Goal: Task Accomplishment & Management: Use online tool/utility

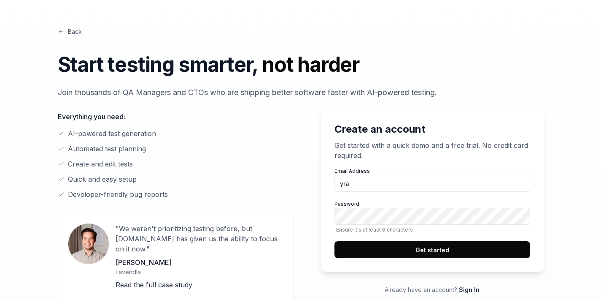
type input "[EMAIL_ADDRESS]"
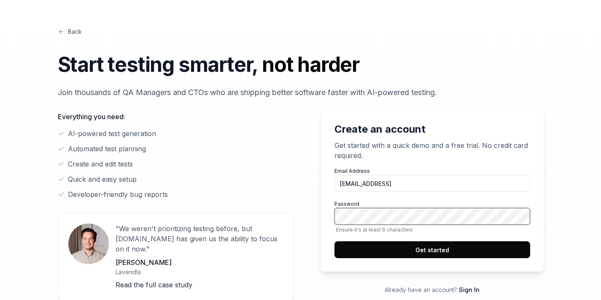
click at [335, 241] on button "Get started" at bounding box center [433, 249] width 196 height 17
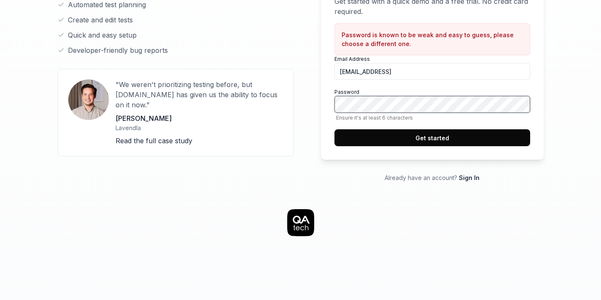
scroll to position [132, 0]
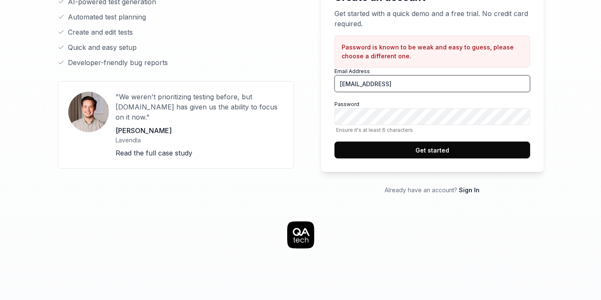
click at [507, 85] on input "[EMAIL_ADDRESS]" at bounding box center [433, 83] width 196 height 17
click at [414, 148] on button "Get started" at bounding box center [433, 149] width 196 height 17
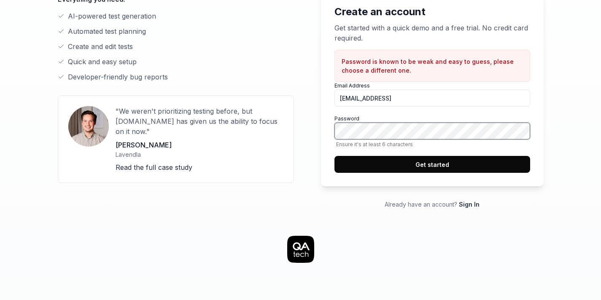
click at [306, 129] on div "Create an account Get started with a quick demo and a free trial. No credit car…" at bounding box center [301, 95] width 486 height 228
click at [572, 122] on div "Back Start testing smarter, not harder Join thousands of QA Managers and CTOs w…" at bounding box center [300, 222] width 601 height 679
click at [445, 160] on button "Get started" at bounding box center [433, 164] width 196 height 17
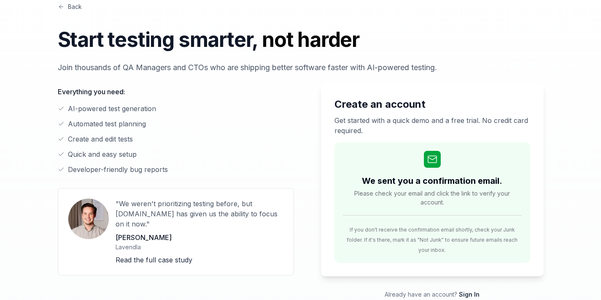
scroll to position [0, 0]
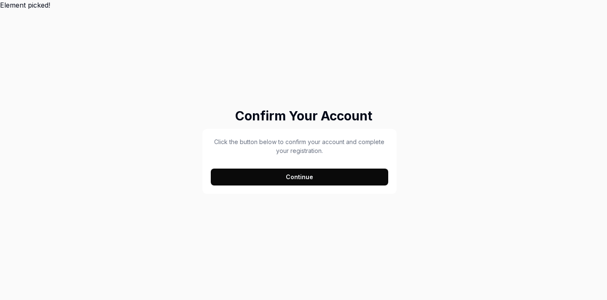
click at [330, 176] on button "Continue" at bounding box center [300, 176] width 178 height 17
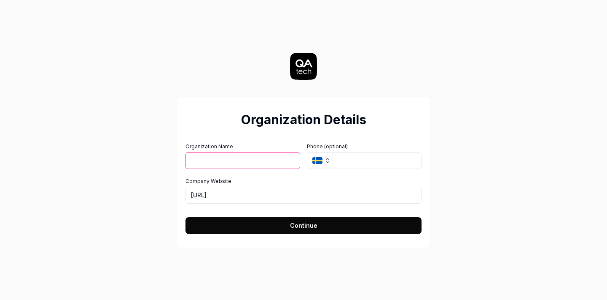
click at [235, 162] on input "Organization Name" at bounding box center [243, 160] width 115 height 17
drag, startPoint x: 223, startPoint y: 161, endPoint x: 289, endPoint y: 160, distance: 66.2
click at [289, 160] on div "Organization Name Fieldnotes test" at bounding box center [243, 157] width 115 height 28
type input "Fieldnotes"
click at [321, 162] on icon "button" at bounding box center [318, 160] width 10 height 7
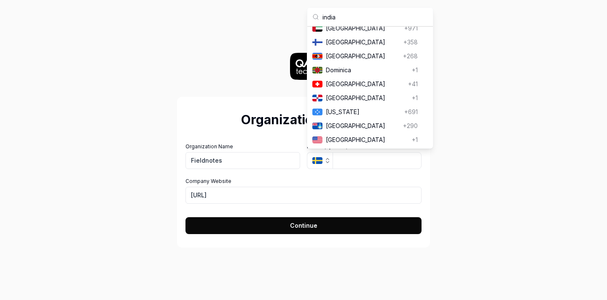
scroll to position [483, 0]
type input "india"
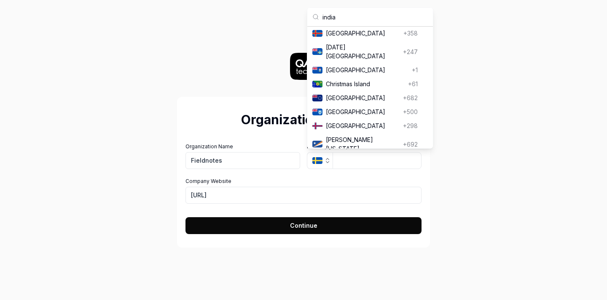
scroll to position [0, 0]
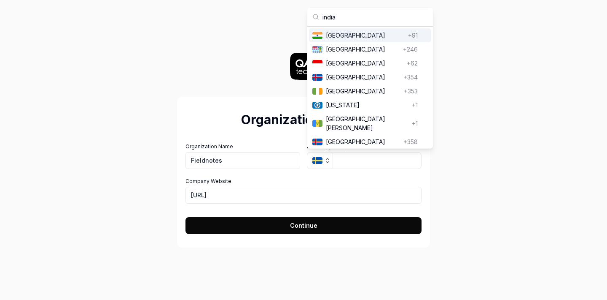
click at [349, 35] on span "India" at bounding box center [365, 35] width 79 height 9
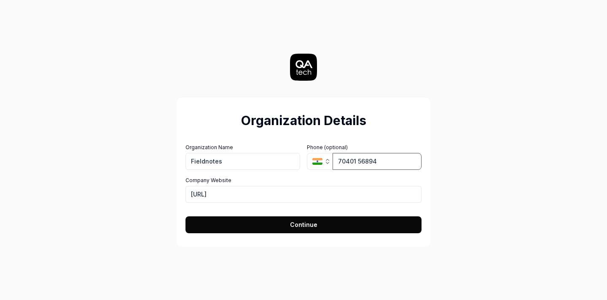
type input "70401 56894"
click at [308, 226] on span "Continue" at bounding box center [303, 224] width 27 height 9
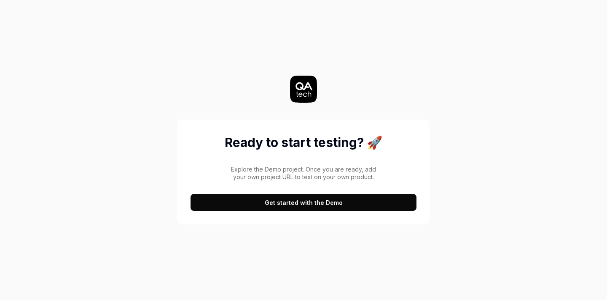
click at [313, 206] on button "Get started with the Demo" at bounding box center [304, 202] width 226 height 17
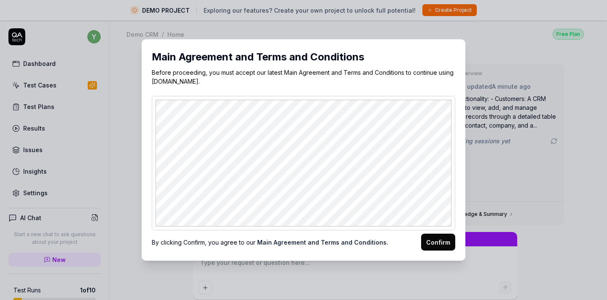
click at [438, 243] on button "Confirm" at bounding box center [438, 241] width 34 height 17
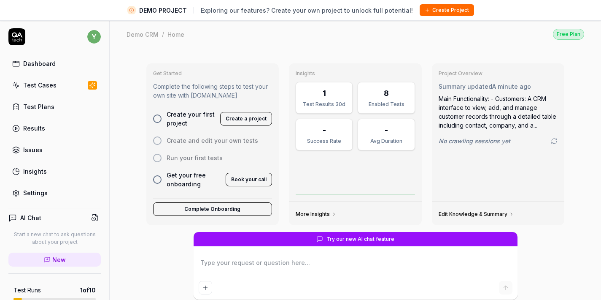
click at [153, 119] on div at bounding box center [157, 118] width 8 height 8
click at [154, 121] on div at bounding box center [157, 118] width 8 height 8
click at [45, 86] on div "Test Cases" at bounding box center [39, 85] width 33 height 9
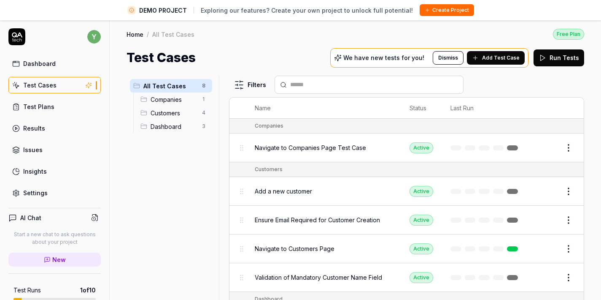
click at [504, 54] on span "Add Test Case" at bounding box center [501, 58] width 38 height 8
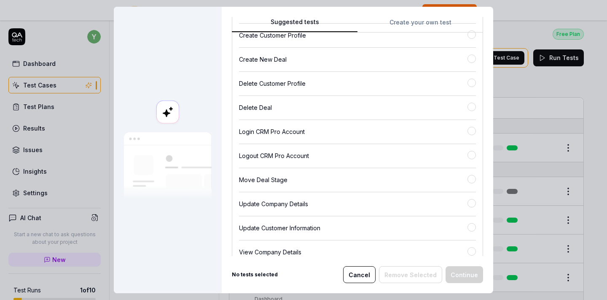
scroll to position [126, 0]
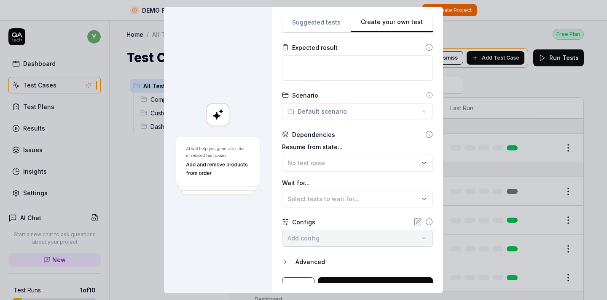
click at [420, 24] on button "Create your own test" at bounding box center [392, 24] width 82 height 15
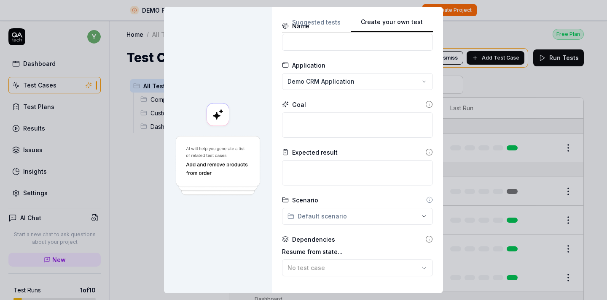
scroll to position [0, 0]
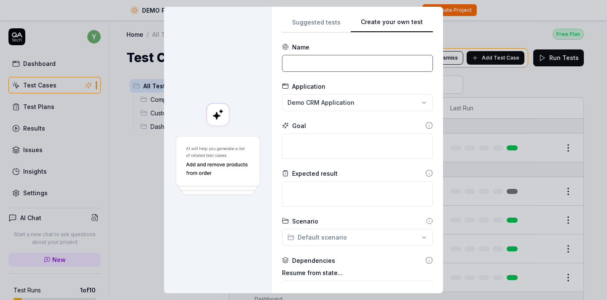
click at [316, 70] on input at bounding box center [357, 63] width 151 height 17
type input "C"
type input "Login"
click at [353, 106] on div "**********" at bounding box center [303, 150] width 607 height 300
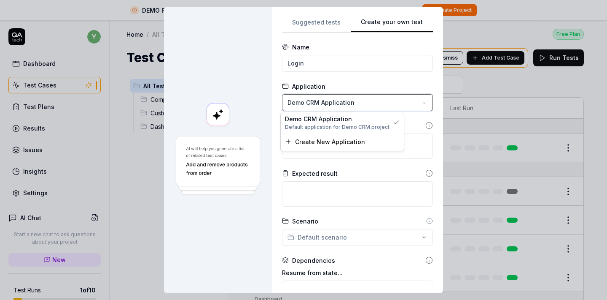
click at [273, 101] on div "**********" at bounding box center [303, 150] width 607 height 300
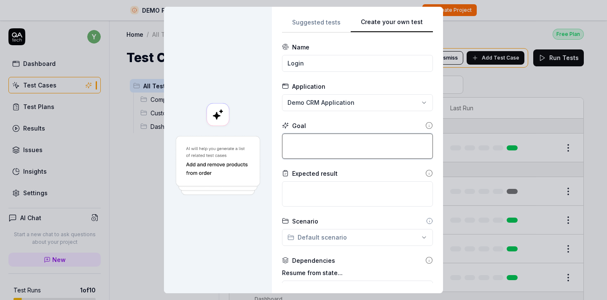
click at [313, 152] on textarea at bounding box center [357, 145] width 151 height 25
drag, startPoint x: 348, startPoint y: 142, endPoint x: 273, endPoint y: 140, distance: 74.7
click at [273, 140] on div "**********" at bounding box center [357, 150] width 171 height 286
type textarea "login to the app"
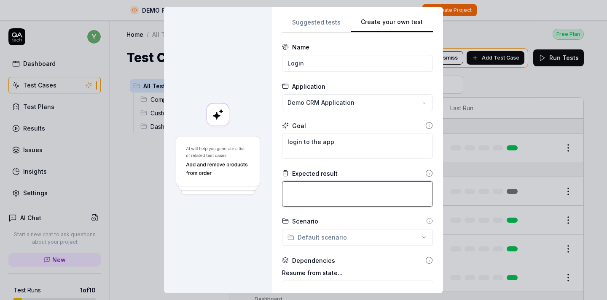
click at [308, 195] on textarea at bounding box center [357, 193] width 151 height 25
paste textarea "login to the app"
type textarea "login to the app and show dashboard page"
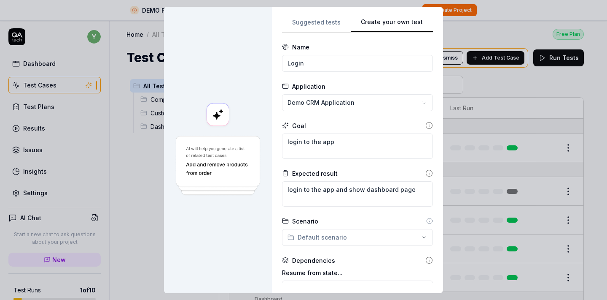
click at [361, 233] on div "**********" at bounding box center [303, 150] width 607 height 300
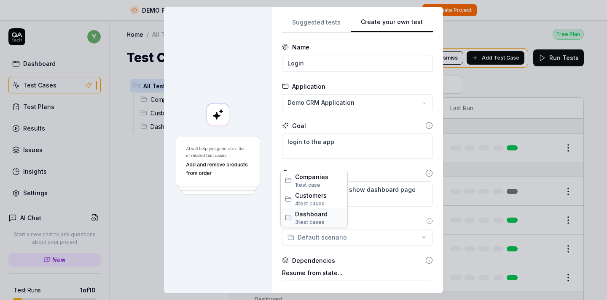
click at [317, 216] on span "Dashboard" at bounding box center [319, 213] width 48 height 9
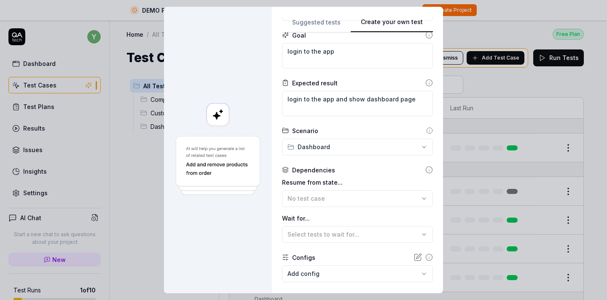
scroll to position [115, 0]
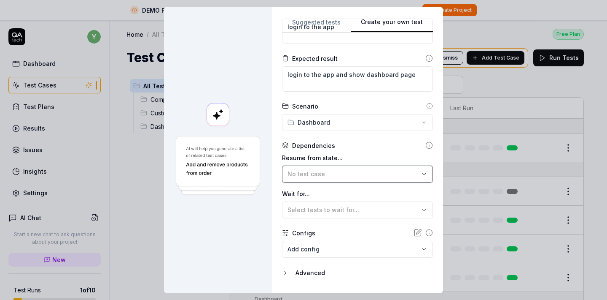
click at [325, 173] on div "No test case" at bounding box center [354, 173] width 132 height 9
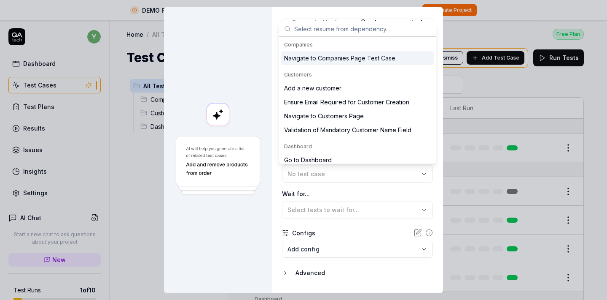
click at [375, 188] on div "Resume from state... No test case Wait for... Select tests to wait for..." at bounding box center [357, 185] width 151 height 65
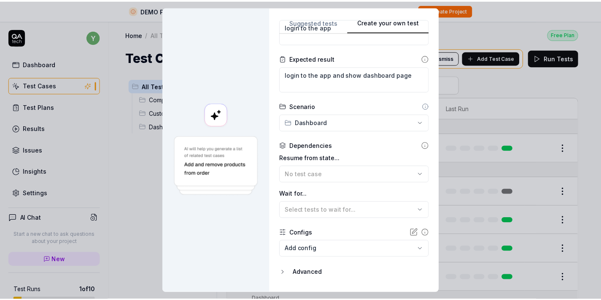
scroll to position [137, 0]
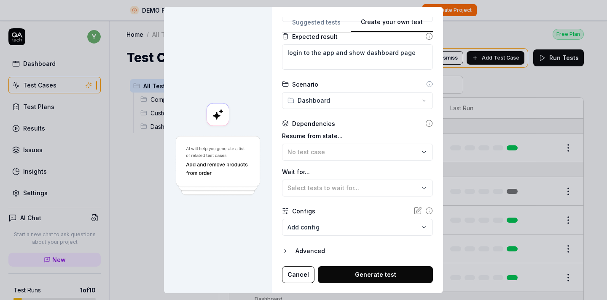
click at [371, 275] on button "Generate test" at bounding box center [375, 274] width 115 height 17
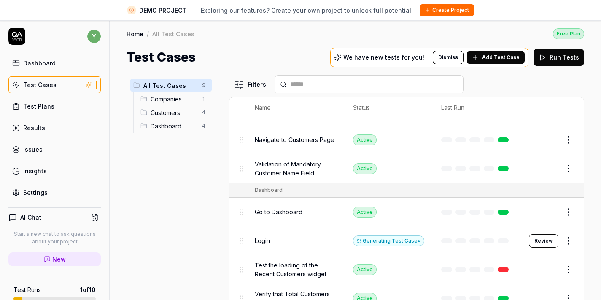
scroll to position [0, 0]
click at [167, 130] on span "Dashboard" at bounding box center [174, 126] width 46 height 9
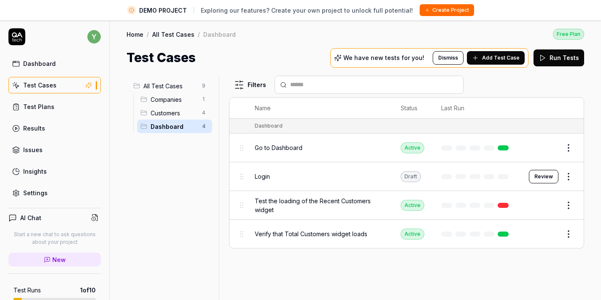
click at [551, 178] on button "Review" at bounding box center [544, 176] width 30 height 13
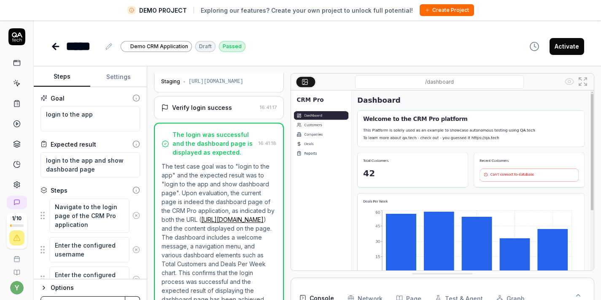
scroll to position [32, 0]
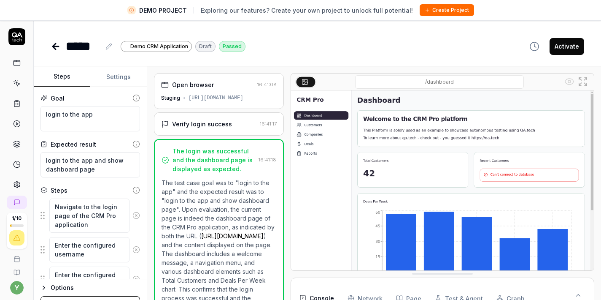
click at [243, 100] on div "https://qacrmdemo.netlify.app/" at bounding box center [216, 98] width 55 height 8
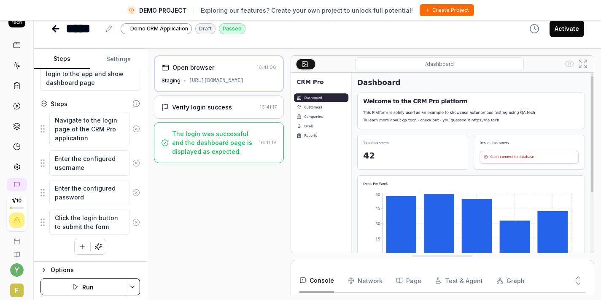
click at [243, 71] on div "Open browser" at bounding box center [208, 67] width 92 height 9
click at [247, 111] on div "Verify login success 16:41:17" at bounding box center [219, 106] width 130 height 23
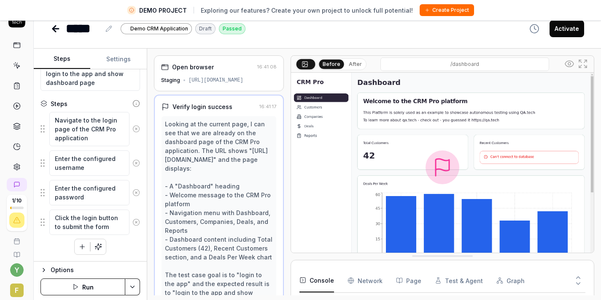
click at [232, 67] on div "Open browser" at bounding box center [207, 66] width 93 height 9
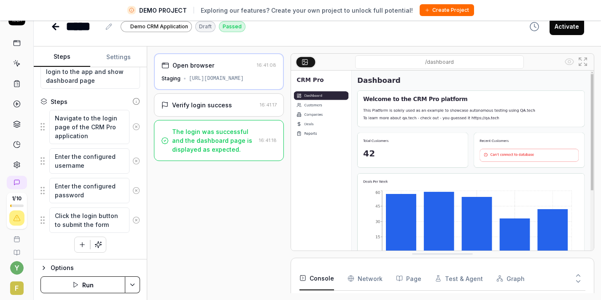
scroll to position [16, 0]
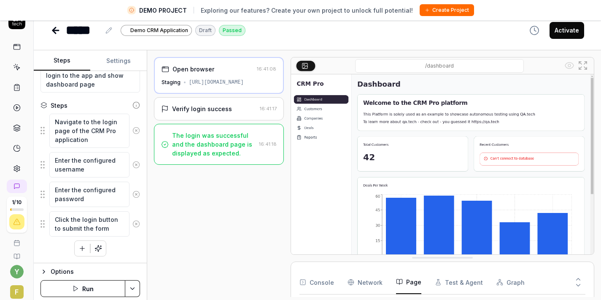
click at [411, 288] on button "Page" at bounding box center [408, 282] width 25 height 24
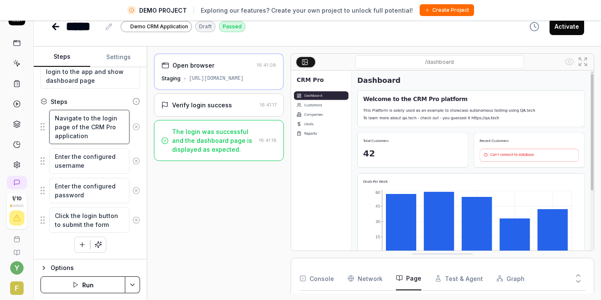
scroll to position [9, 0]
drag, startPoint x: 93, startPoint y: 137, endPoint x: 70, endPoint y: 120, distance: 28.1
click at [70, 120] on textarea "Navigate to the login page of the CRM Pro application" at bounding box center [89, 127] width 80 height 34
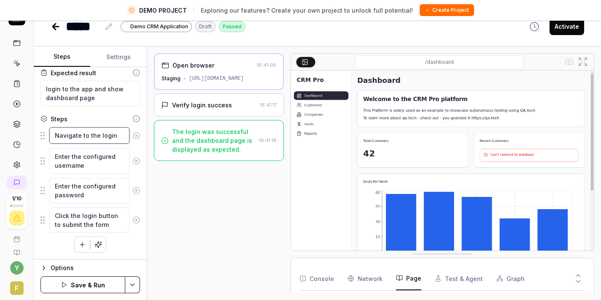
scroll to position [60, 0]
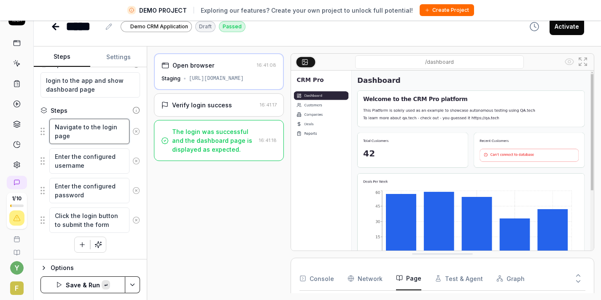
paste textarea "https://fn-facelift.azurewebsites.net/"
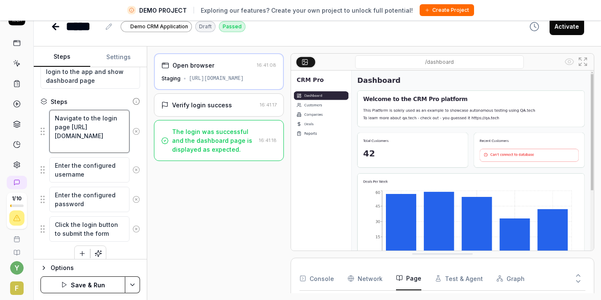
type textarea "Navigate to the login page https://fn-facelift.azurewebsites.net/"
click at [92, 178] on textarea "Enter the configured username" at bounding box center [89, 169] width 80 height 25
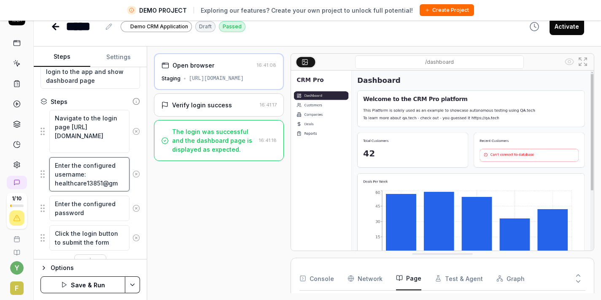
scroll to position [9, 0]
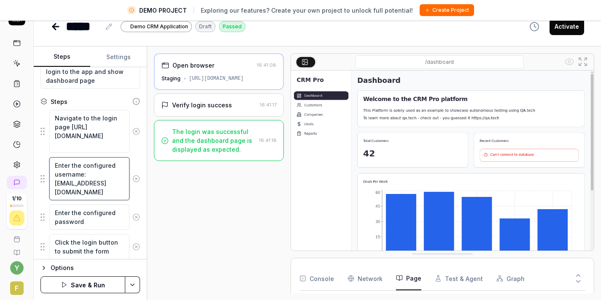
type textarea "Enter the configured username: healthcare13851@gmail.com"
click at [92, 221] on textarea "Enter the configured password" at bounding box center [89, 216] width 80 height 25
type textarea "Enter the configured password: FieldNotes1!"
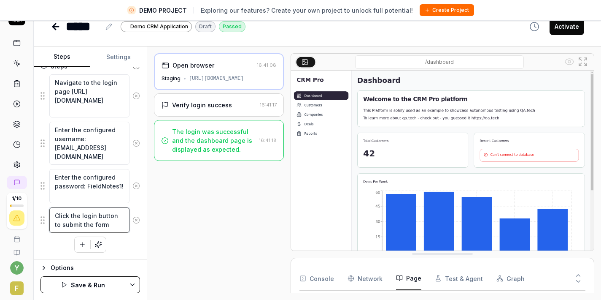
click at [114, 227] on textarea "Click the login button to submit the form" at bounding box center [89, 219] width 80 height 25
type textarea "Click the login button to submit the form- click on login button"
click at [101, 285] on button "Save & Run" at bounding box center [82, 284] width 85 height 17
